Goal: Download file/media

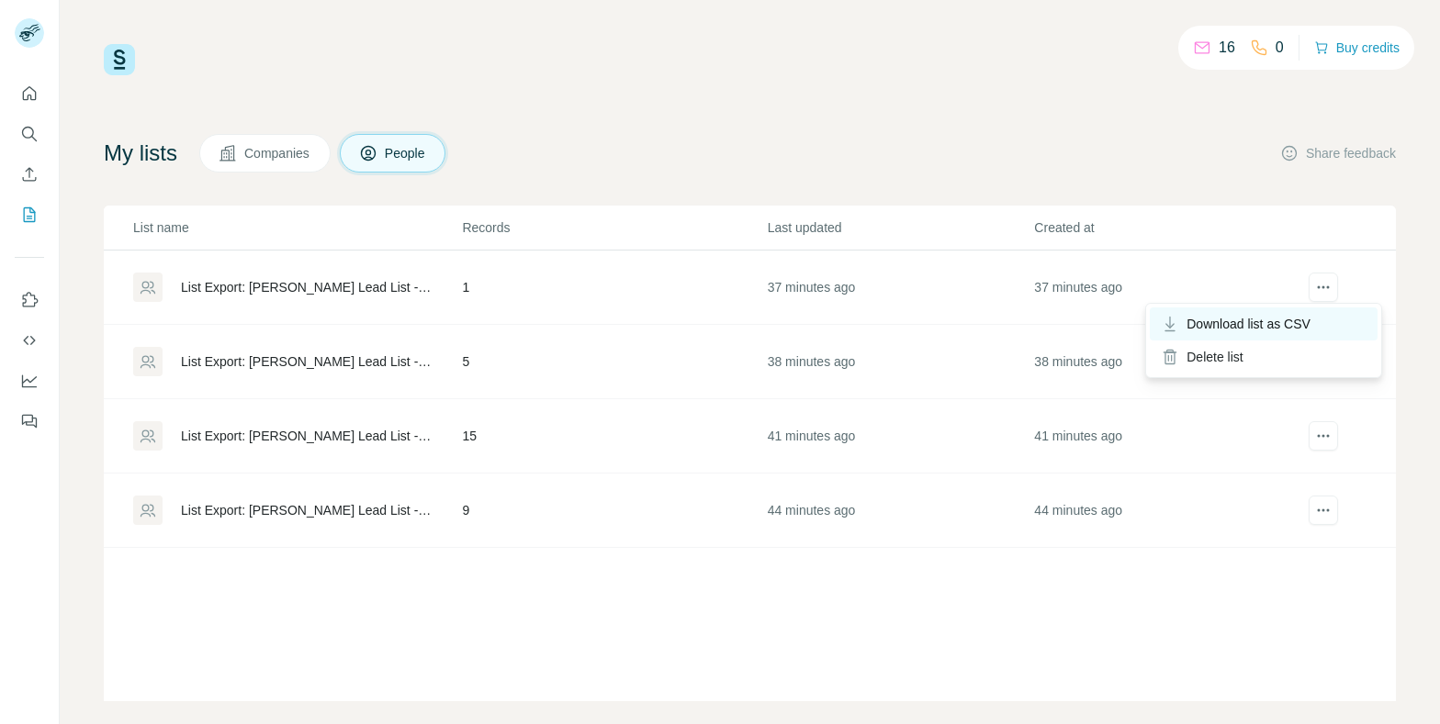
click at [1284, 328] on span "Download list as CSV" at bounding box center [1248, 324] width 124 height 18
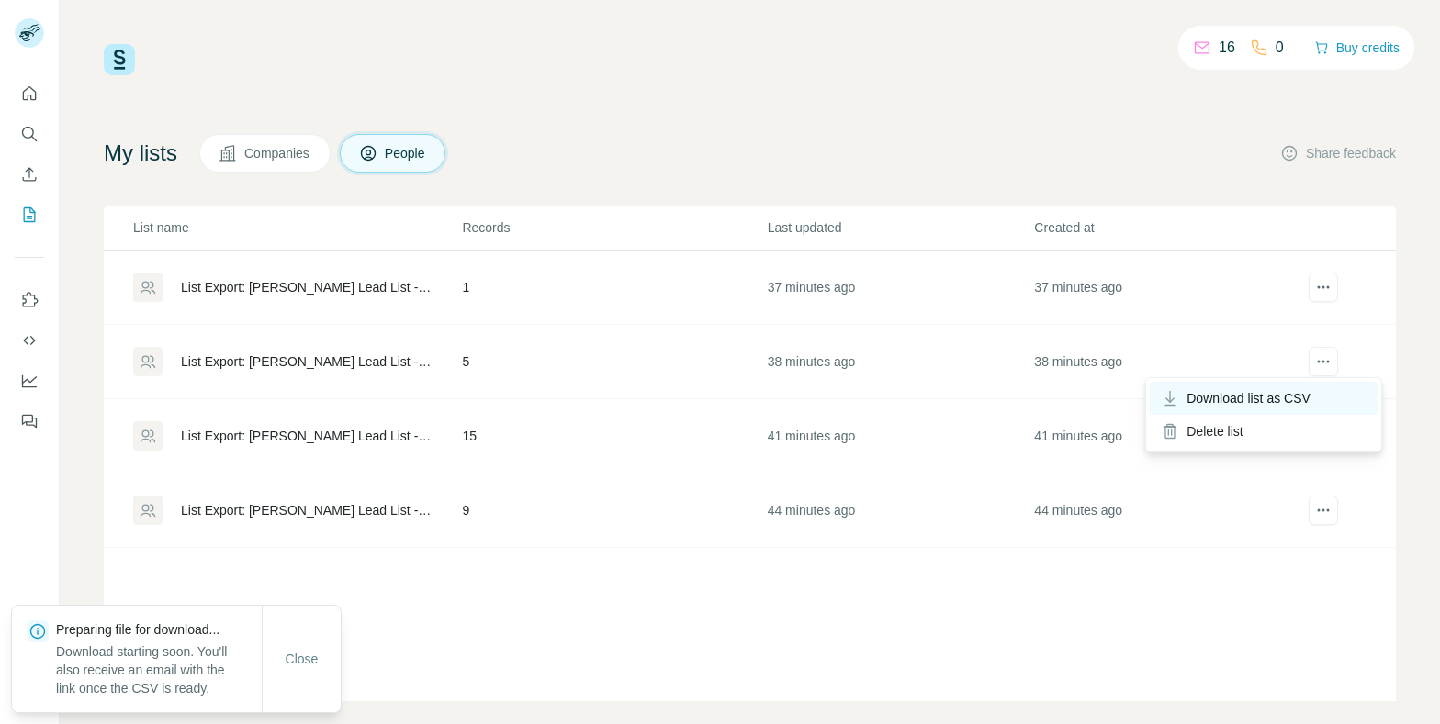
click at [1254, 399] on span "Download list as CSV" at bounding box center [1248, 398] width 124 height 18
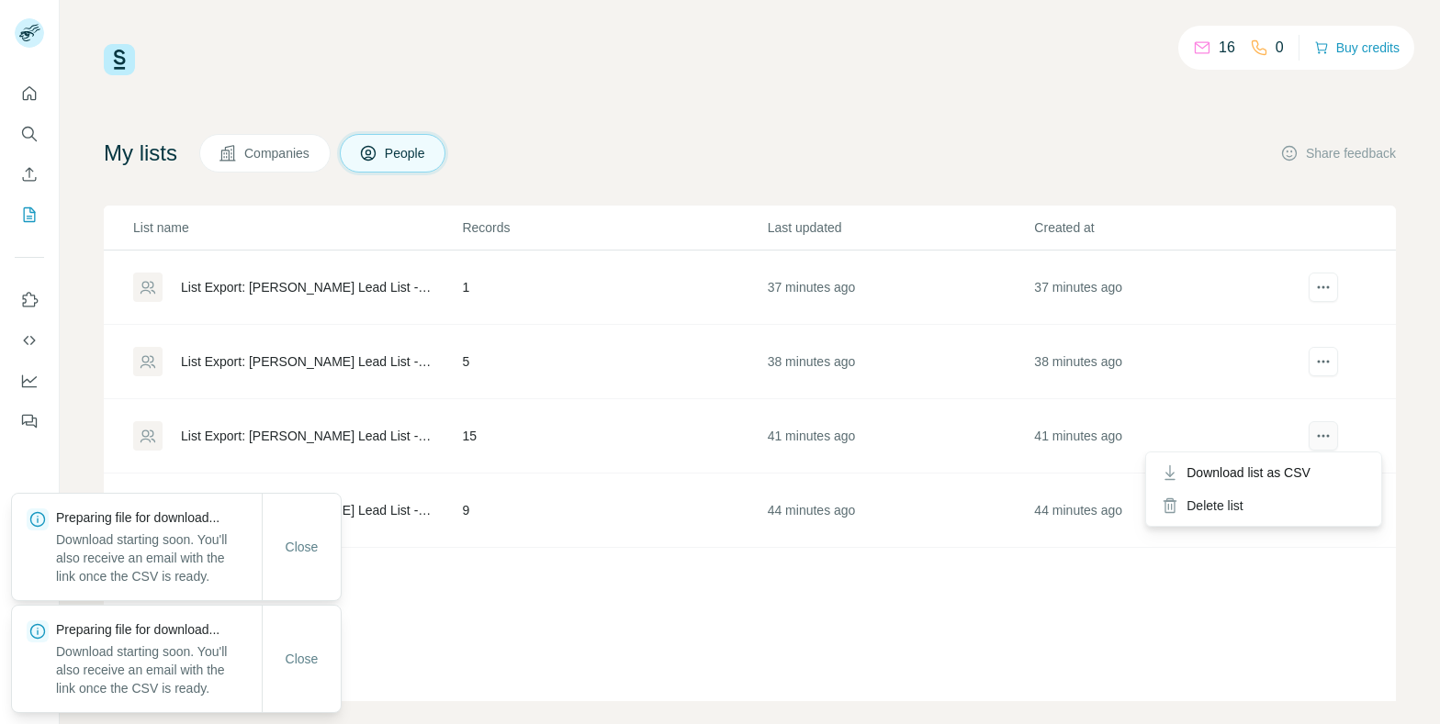
click at [1326, 429] on icon "actions" at bounding box center [1323, 436] width 18 height 18
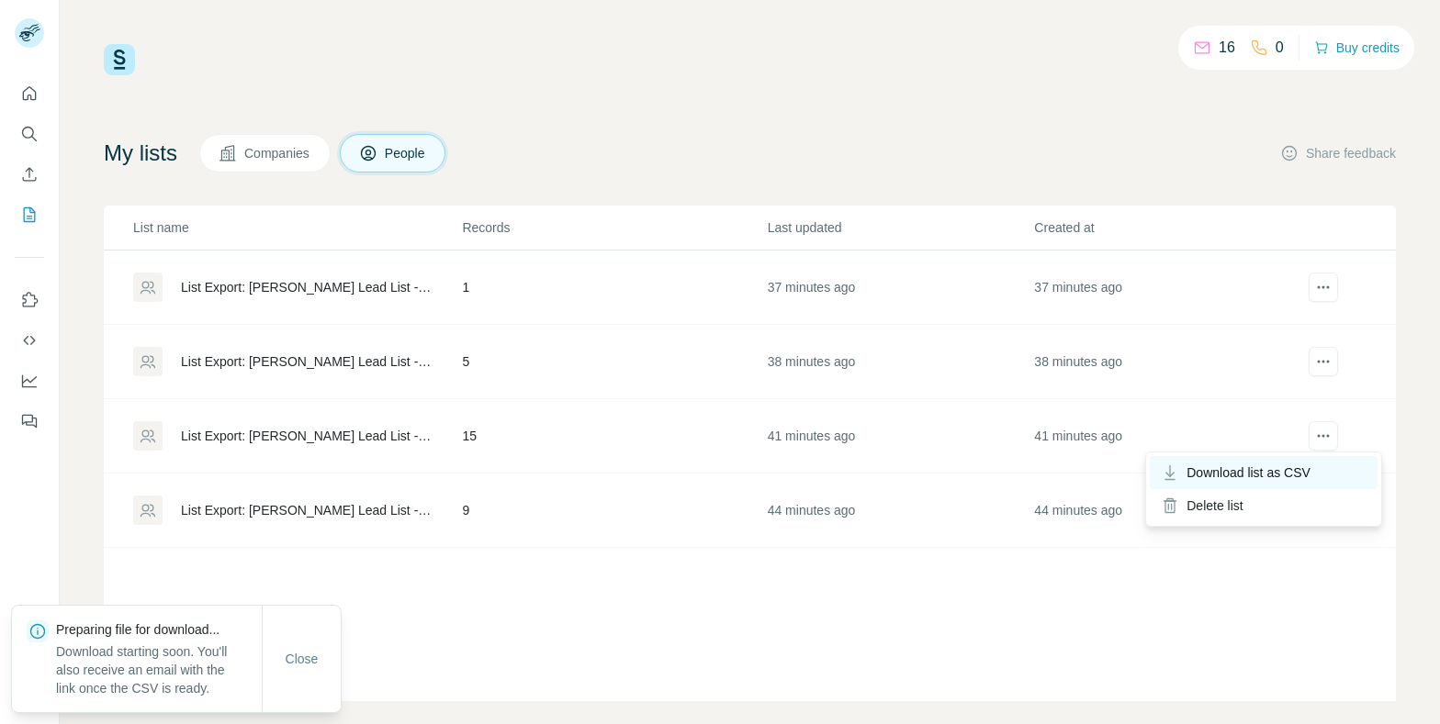
click at [1279, 471] on span "Download list as CSV" at bounding box center [1248, 473] width 124 height 18
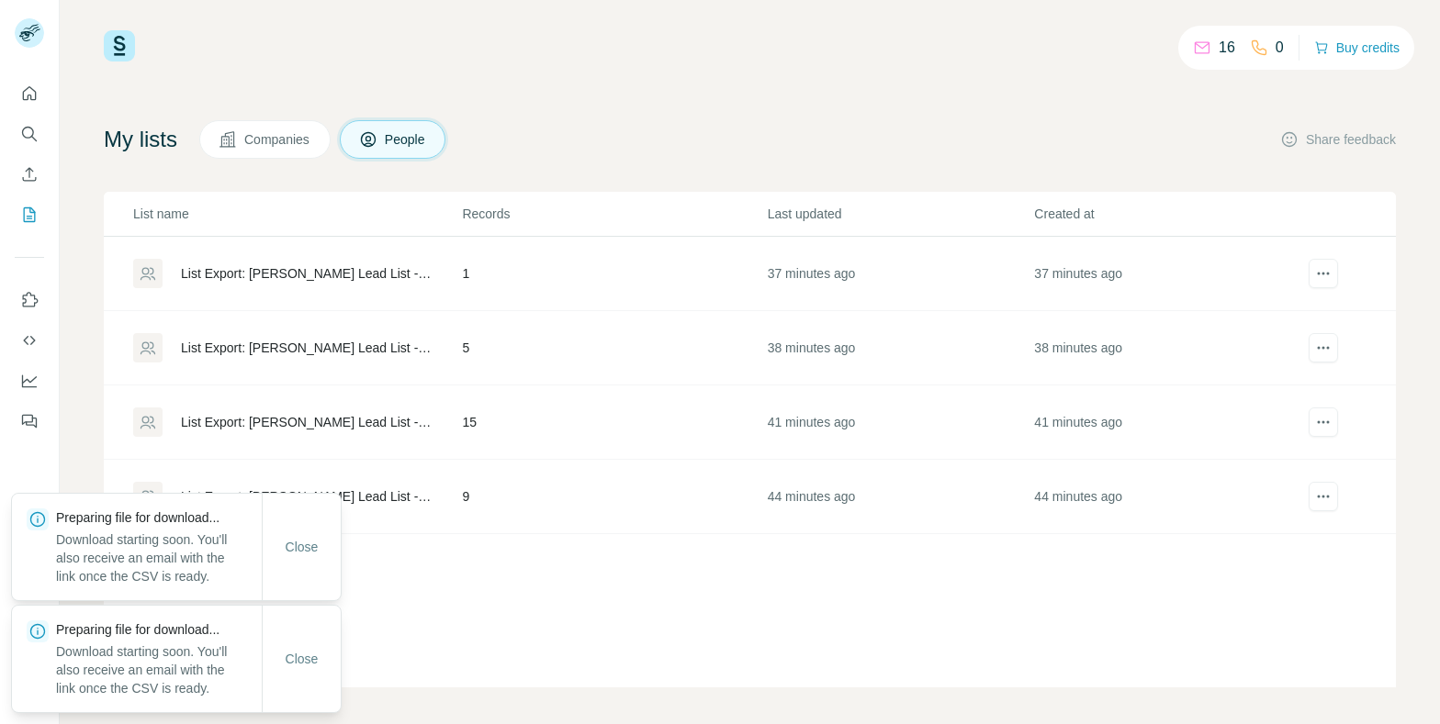
scroll to position [20, 0]
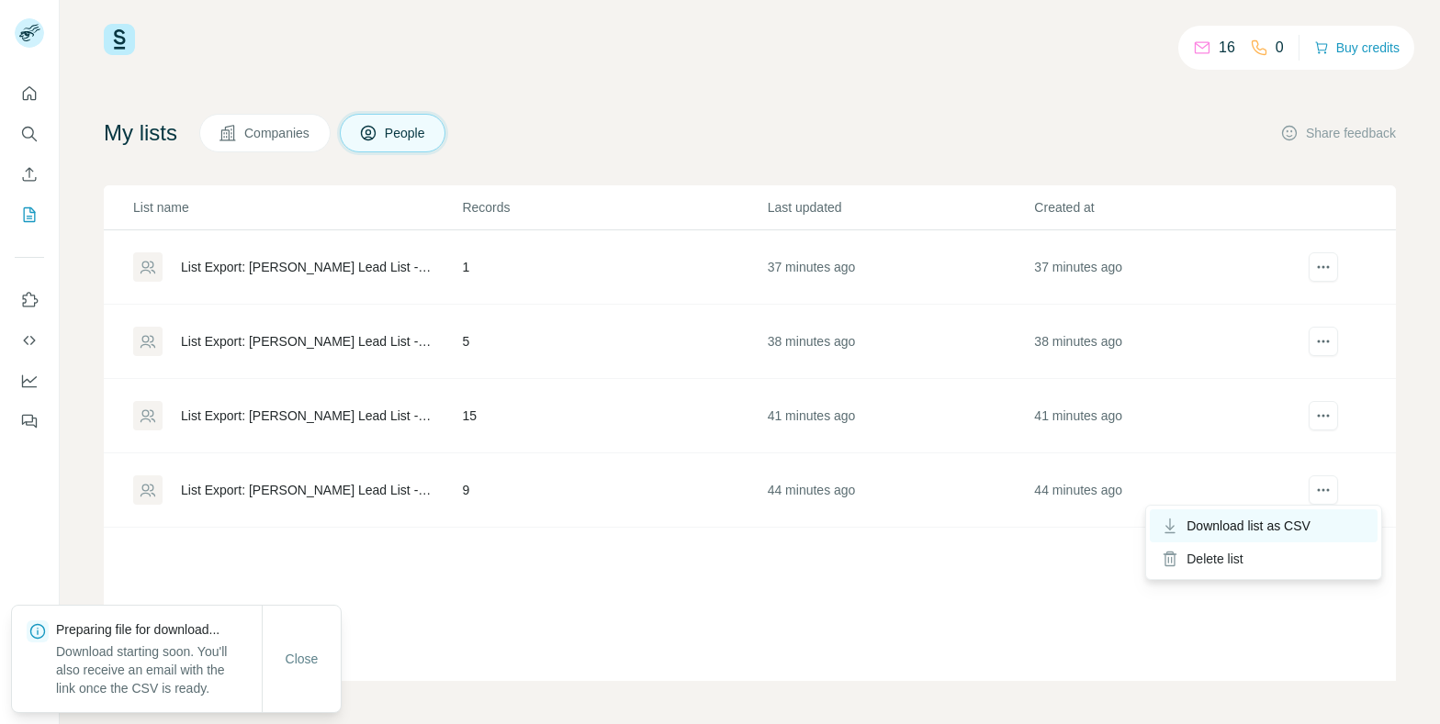
click at [1266, 531] on span "Download list as CSV" at bounding box center [1248, 526] width 124 height 18
